Goal: Task Accomplishment & Management: Use online tool/utility

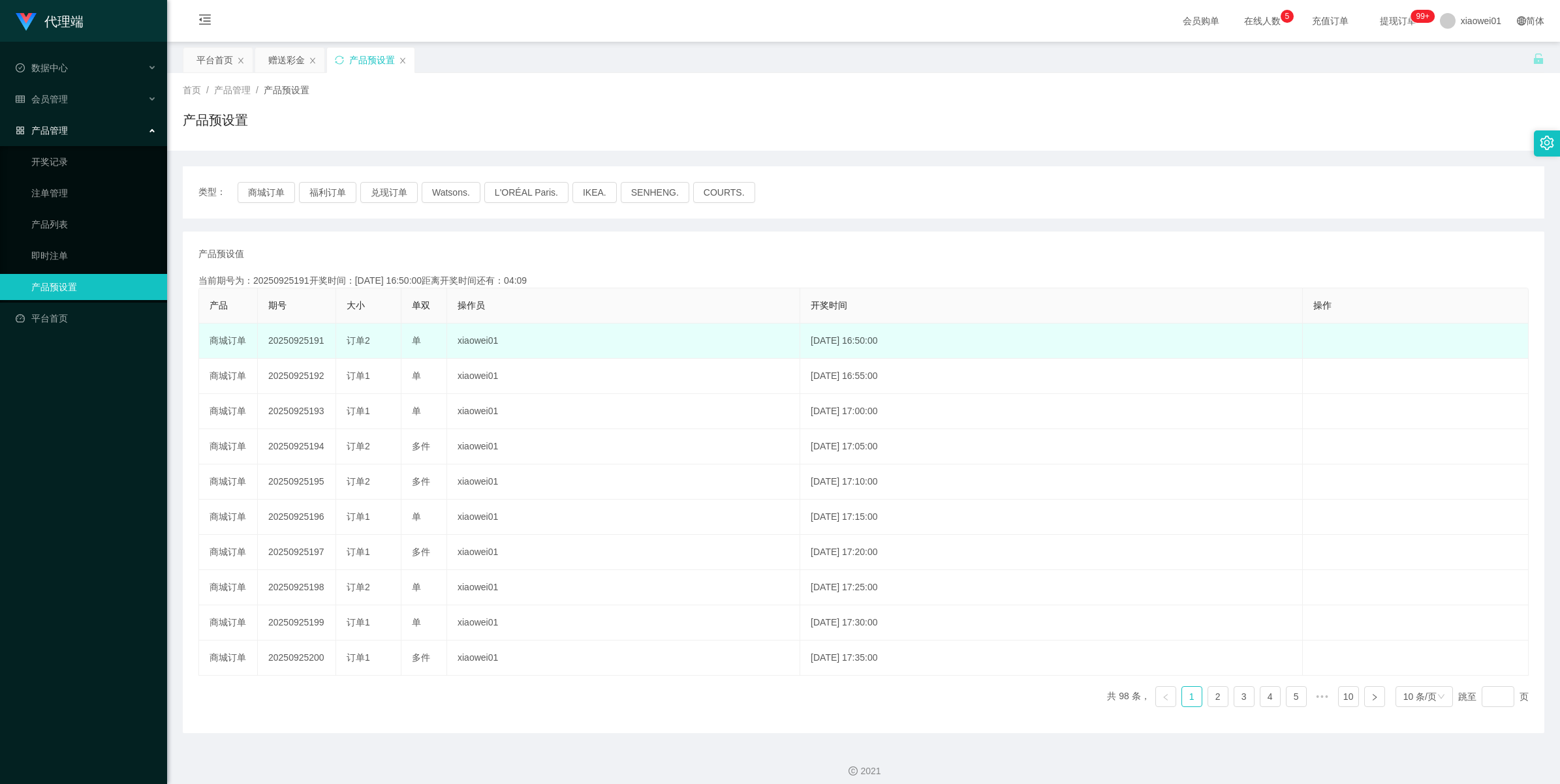
drag, startPoint x: 0, startPoint y: 0, endPoint x: 281, endPoint y: 340, distance: 441.1
click at [281, 340] on td "20250925191" at bounding box center [297, 340] width 78 height 35
copy td "20250925191"
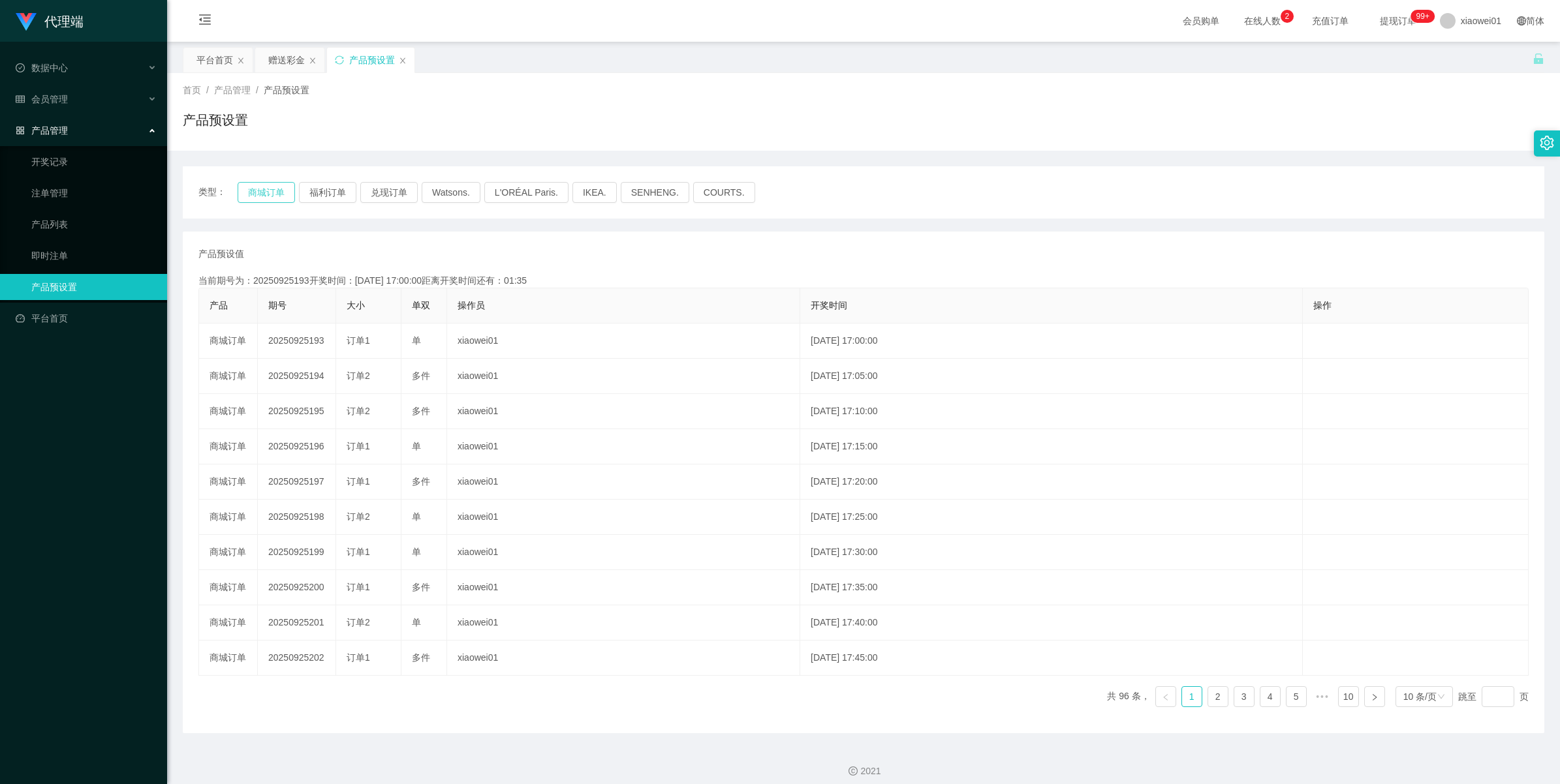
click at [281, 184] on button "商城订单" at bounding box center [266, 192] width 57 height 21
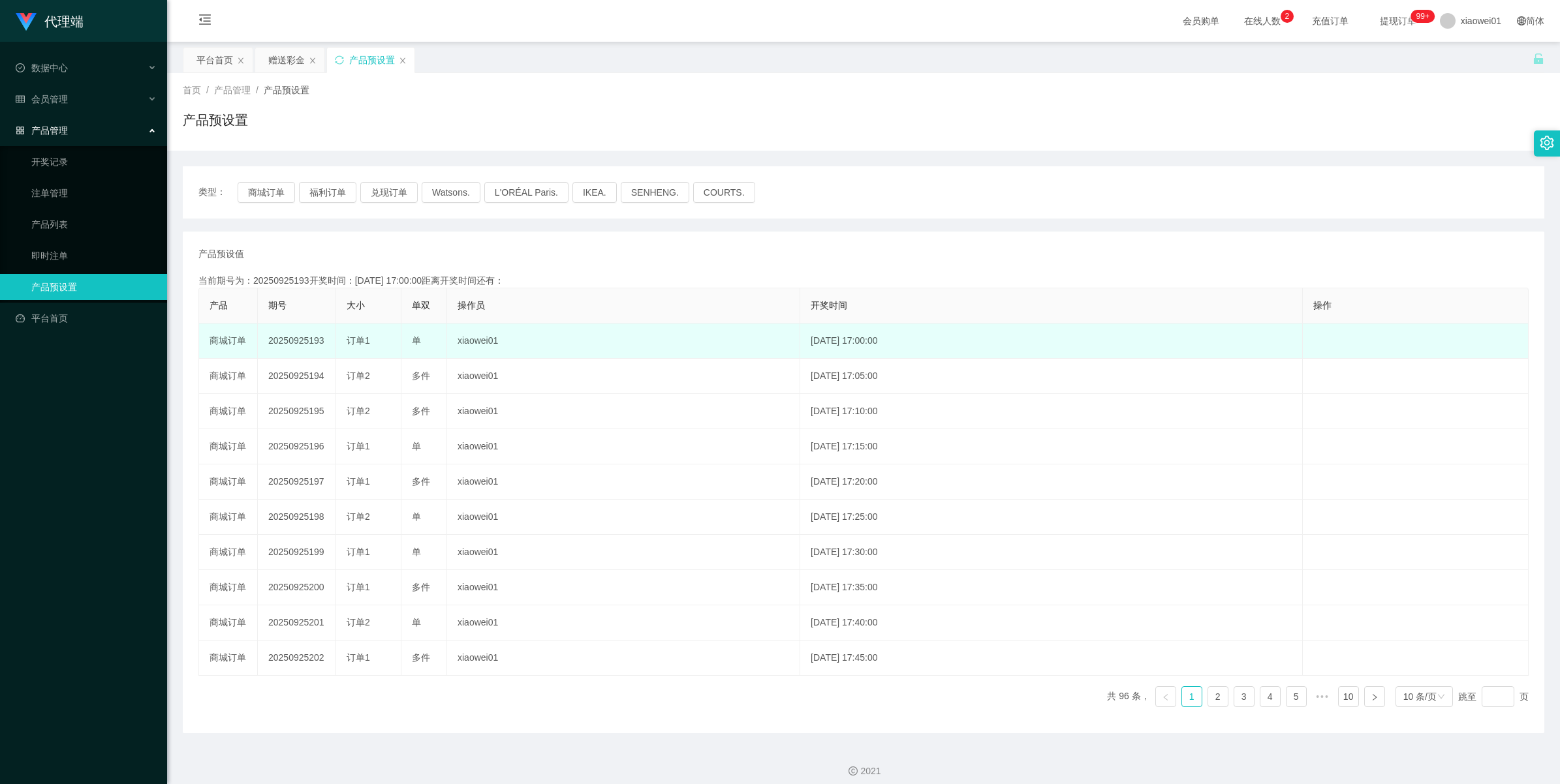
click at [297, 345] on td "20250925193" at bounding box center [297, 340] width 78 height 35
copy td "20250925193"
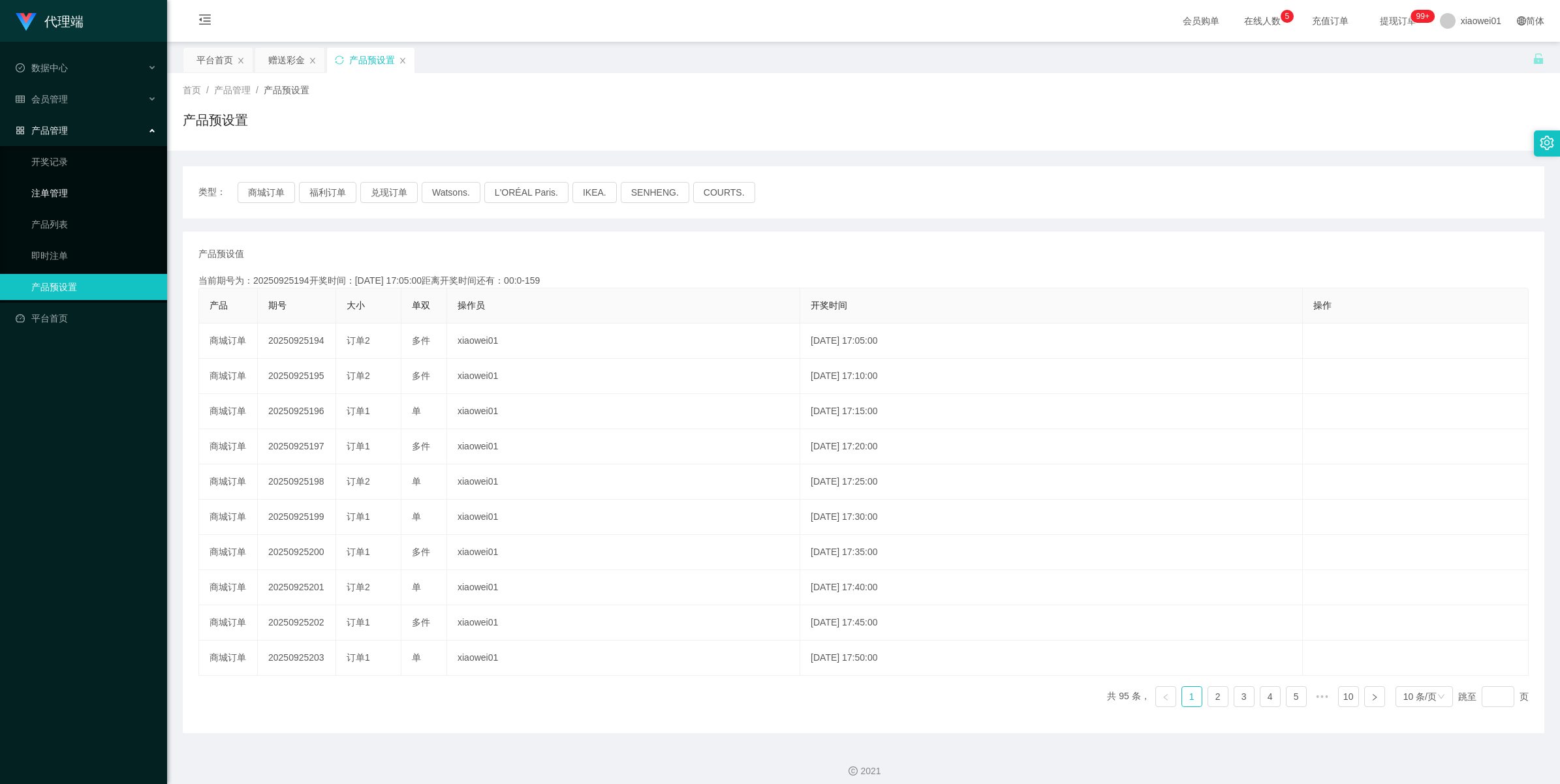
click at [53, 187] on link "注单管理" at bounding box center [94, 193] width 125 height 26
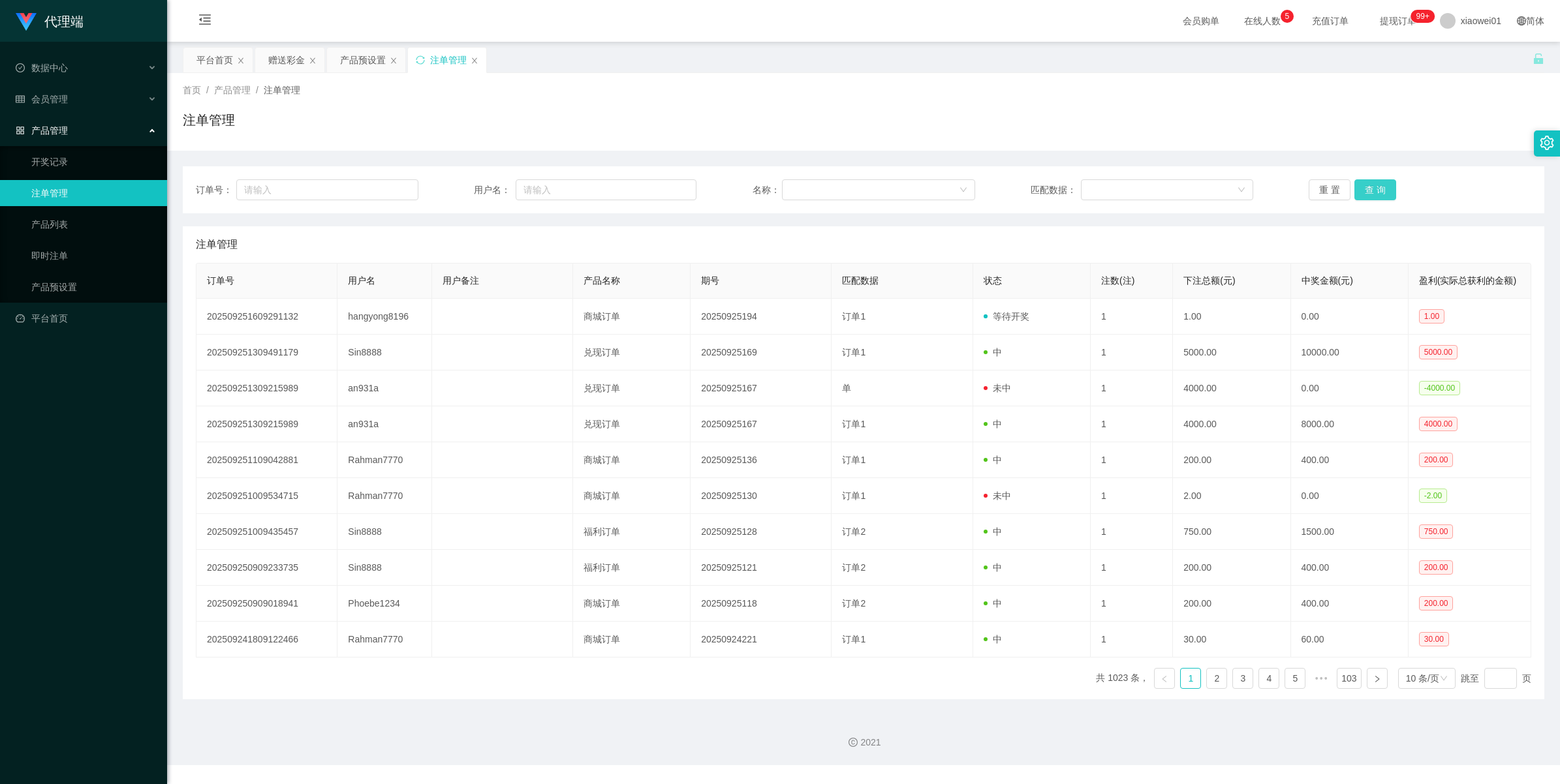
click at [1379, 184] on button "查 询" at bounding box center [1375, 190] width 42 height 21
click at [1379, 184] on div "重 置 查 询" at bounding box center [1419, 190] width 222 height 21
click at [345, 60] on div "产品预设置" at bounding box center [363, 60] width 46 height 25
